Goal: Transaction & Acquisition: Purchase product/service

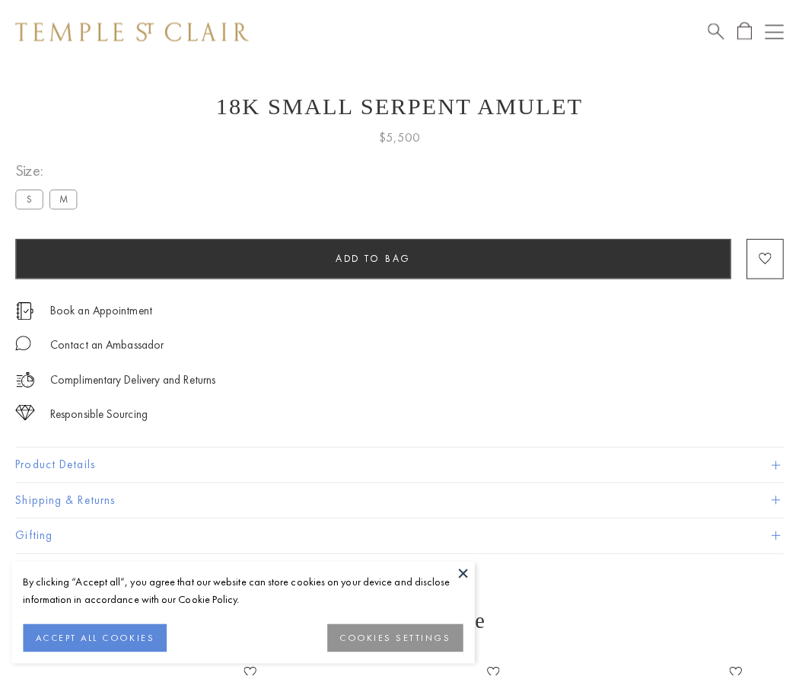
scroll to position [51, 0]
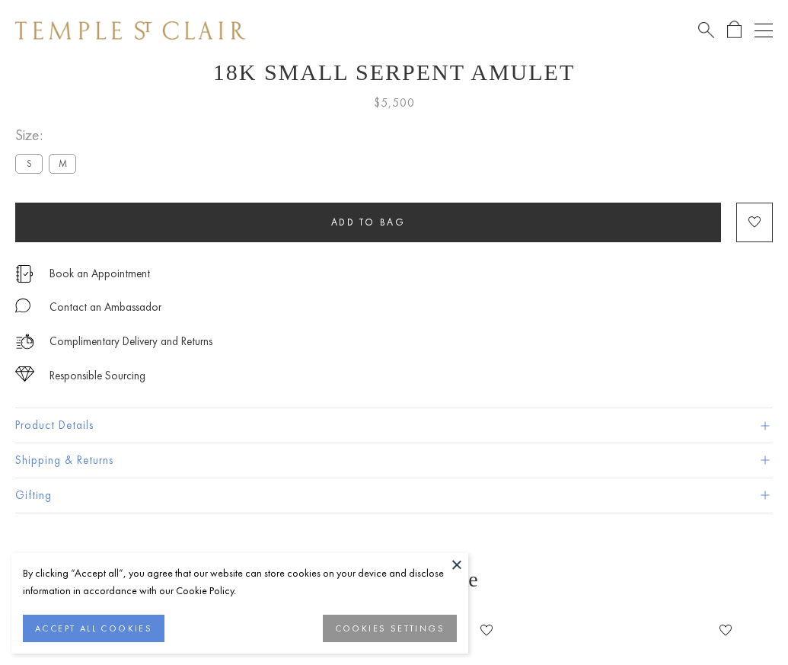
click at [368, 222] on span "Add to bag" at bounding box center [368, 221] width 75 height 13
